Goal: Find specific page/section: Find specific page/section

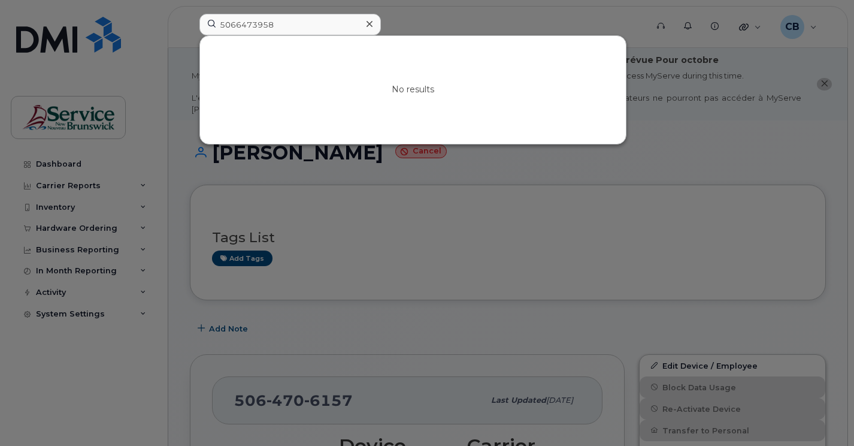
scroll to position [240, 0]
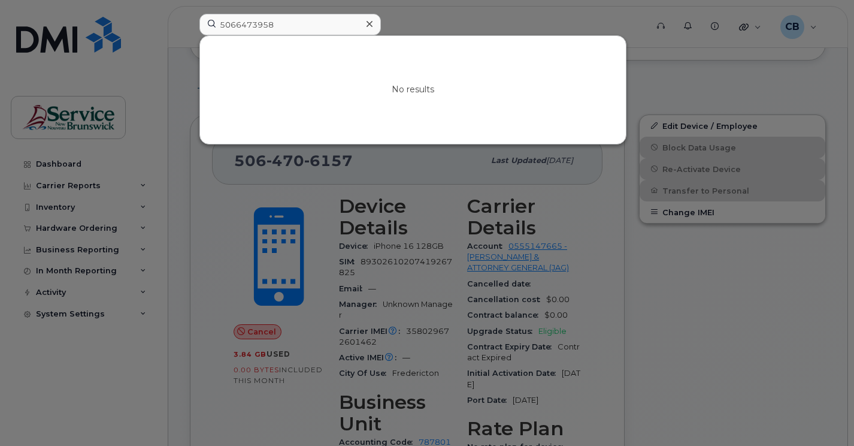
click at [698, 330] on div at bounding box center [427, 223] width 854 height 446
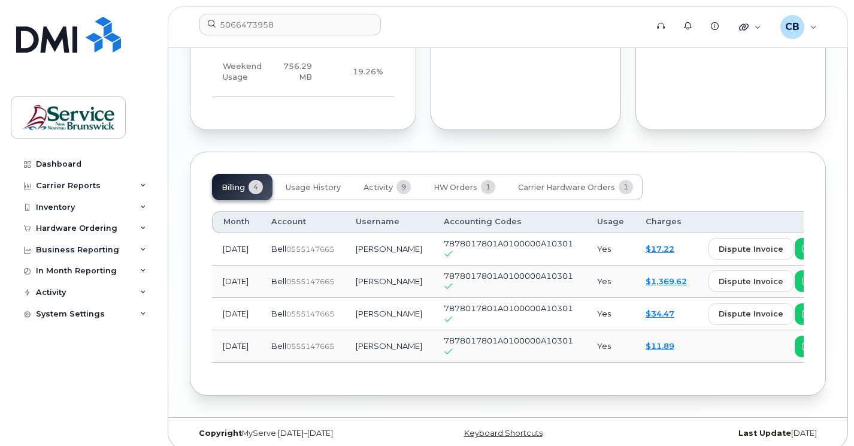
scroll to position [1235, 0]
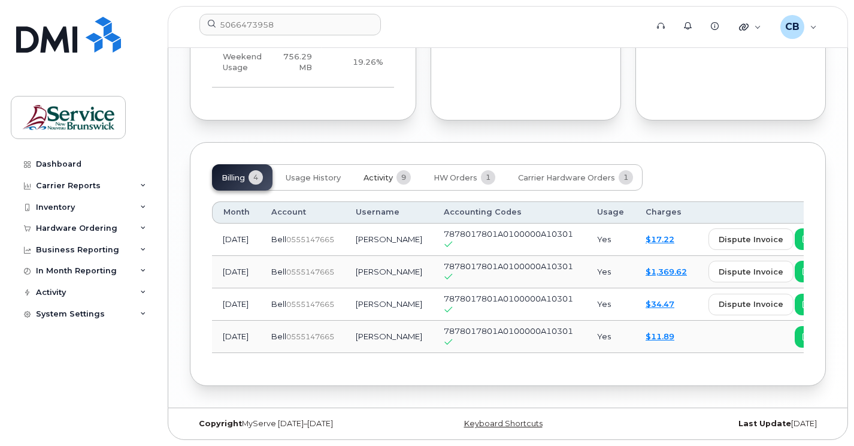
click at [381, 174] on span "Activity" at bounding box center [378, 178] width 29 height 10
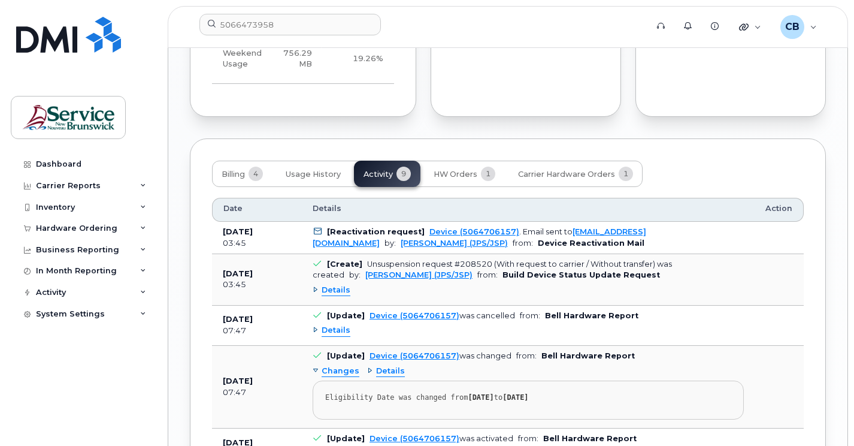
click at [384, 177] on div "Billing 4 Usage History Activity 9 HW Orders 1 Carrier Hardware Orders 1" at bounding box center [427, 174] width 431 height 26
click at [453, 176] on span "HW Orders" at bounding box center [456, 175] width 44 height 10
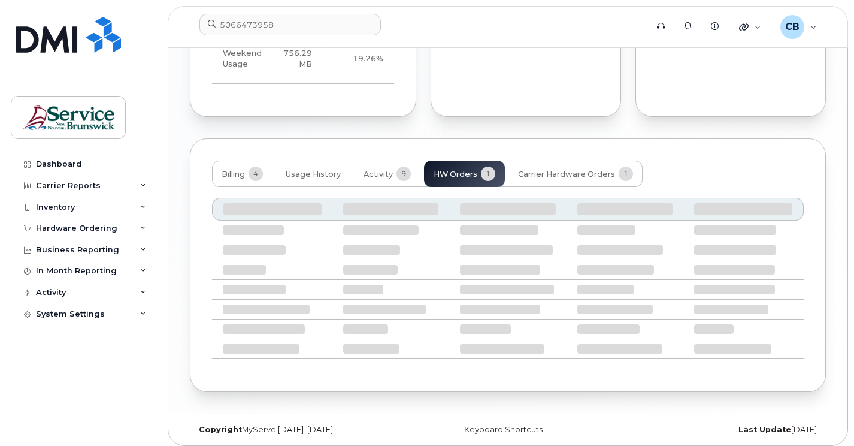
scroll to position [1176, 0]
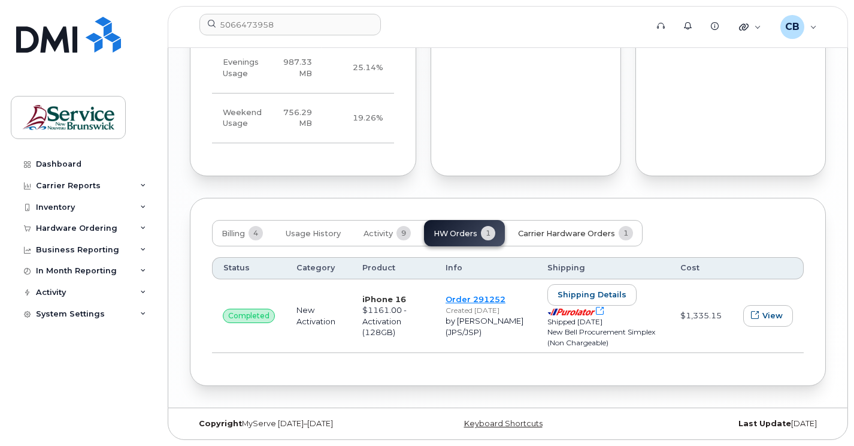
click at [559, 237] on span "Carrier Hardware Orders" at bounding box center [566, 234] width 97 height 10
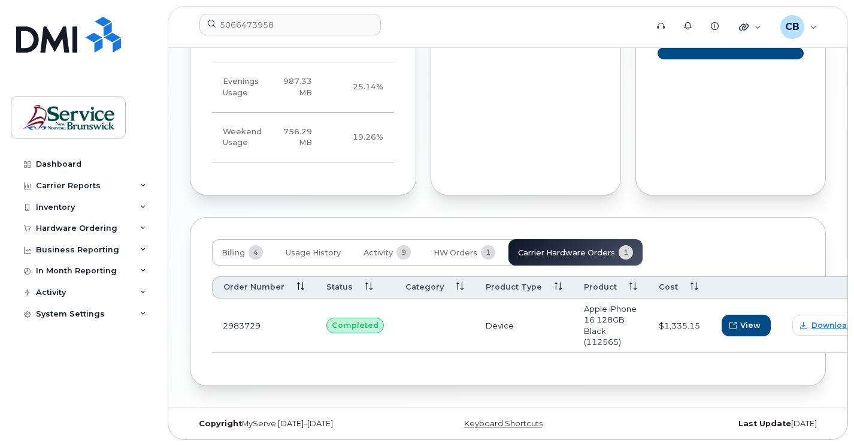
scroll to position [1157, 0]
click at [812, 328] on span "Download" at bounding box center [832, 325] width 41 height 11
click at [740, 322] on span "View" at bounding box center [750, 324] width 20 height 11
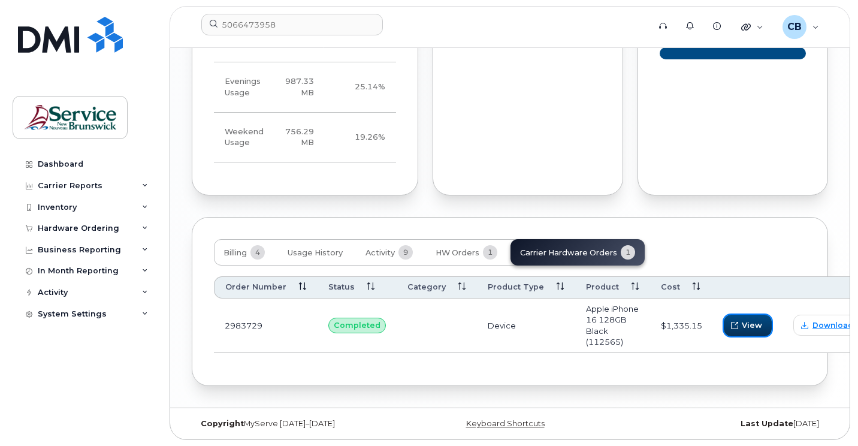
scroll to position [1158, 0]
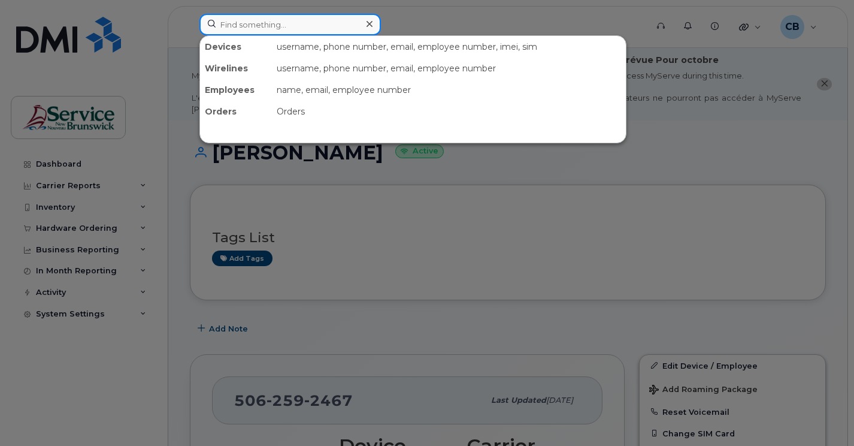
click at [238, 25] on input at bounding box center [291, 25] width 182 height 22
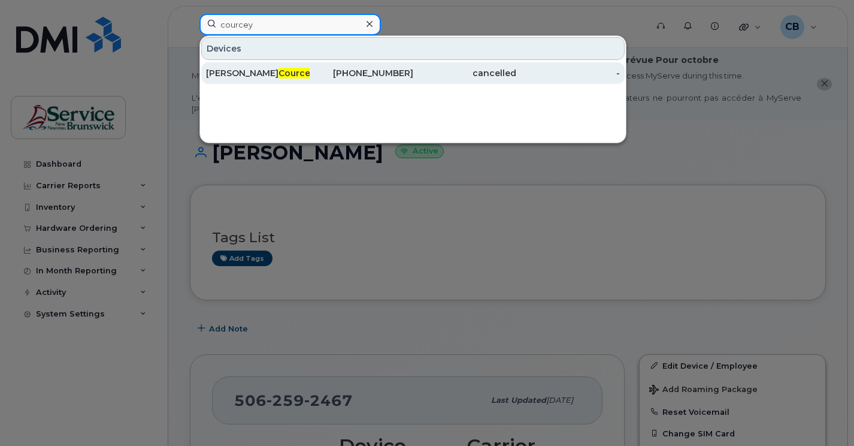
type input "courcey"
click at [279, 74] on span "Courcey" at bounding box center [297, 73] width 37 height 11
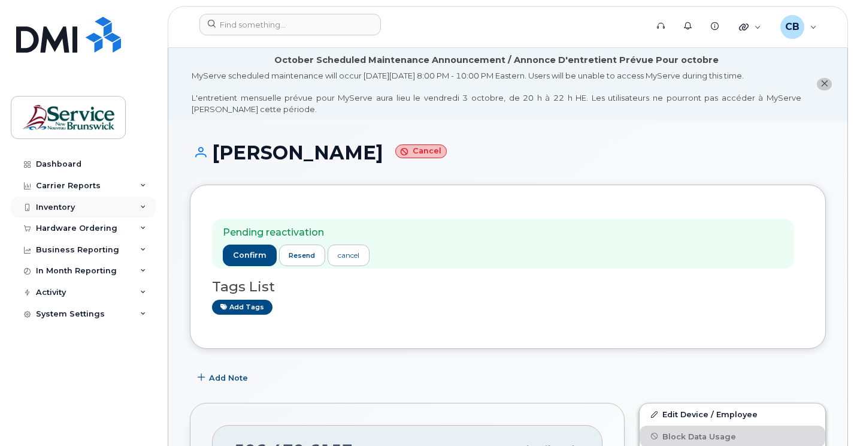
click at [61, 204] on div "Inventory" at bounding box center [55, 208] width 39 height 10
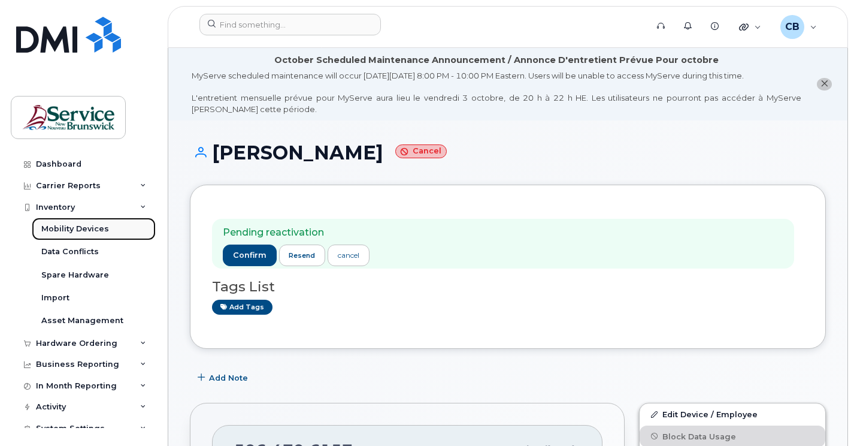
click at [61, 233] on div "Mobility Devices" at bounding box center [75, 228] width 68 height 11
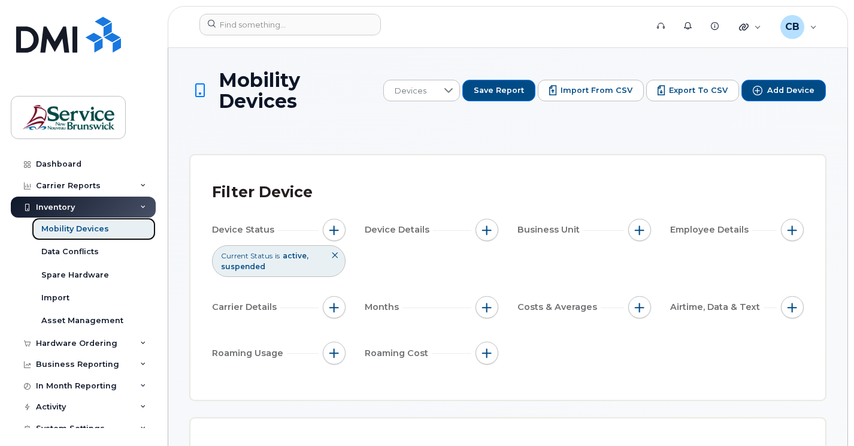
click at [76, 234] on div "Mobility Devices" at bounding box center [75, 228] width 68 height 11
click at [81, 250] on div "Data Conflicts" at bounding box center [70, 251] width 58 height 11
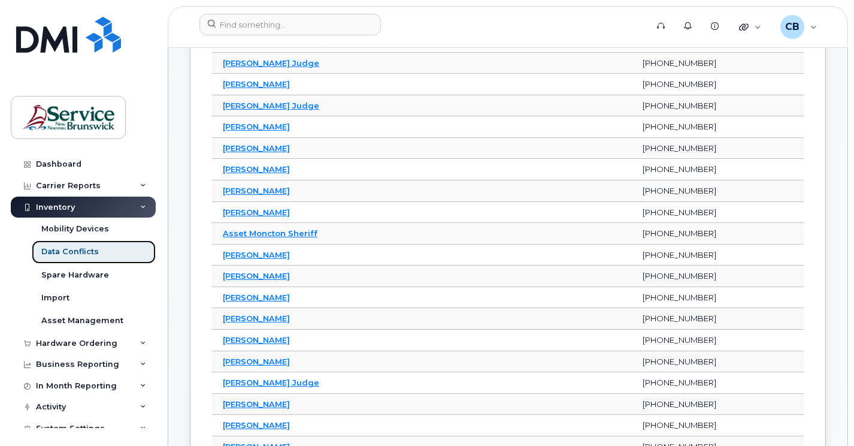
scroll to position [959, 0]
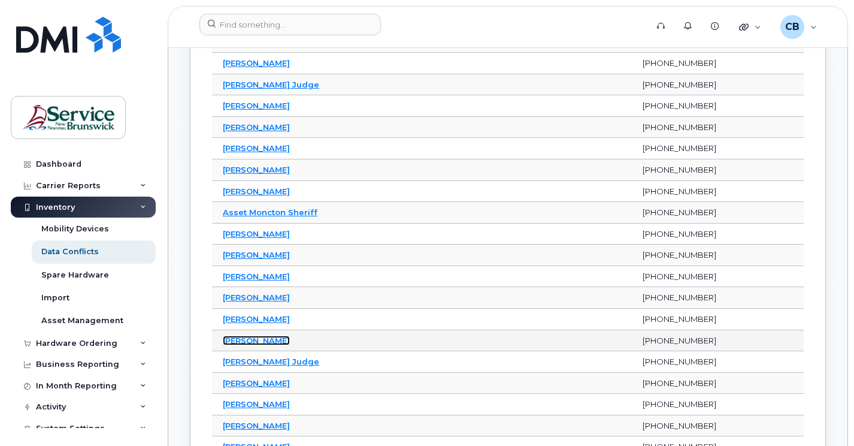
click at [252, 337] on link "[PERSON_NAME]" at bounding box center [256, 341] width 67 height 10
